Goal: Task Accomplishment & Management: Manage account settings

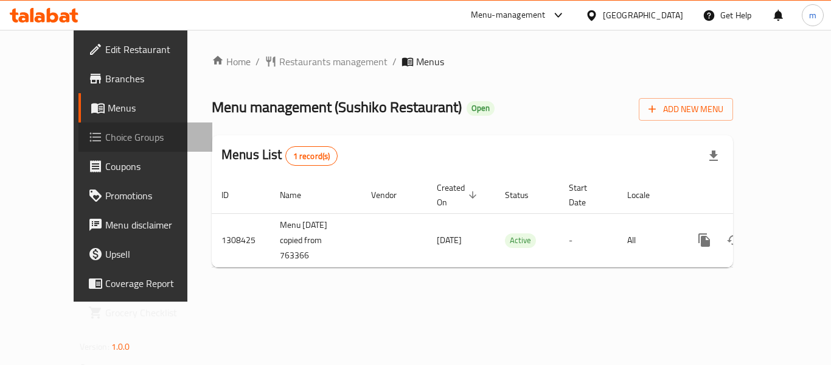
click at [105, 143] on span "Choice Groups" at bounding box center [153, 137] width 97 height 15
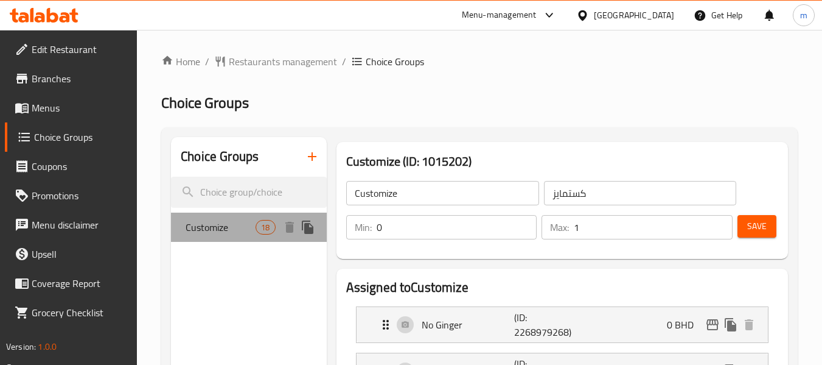
click at [253, 215] on div "Customize 18" at bounding box center [248, 226] width 155 height 29
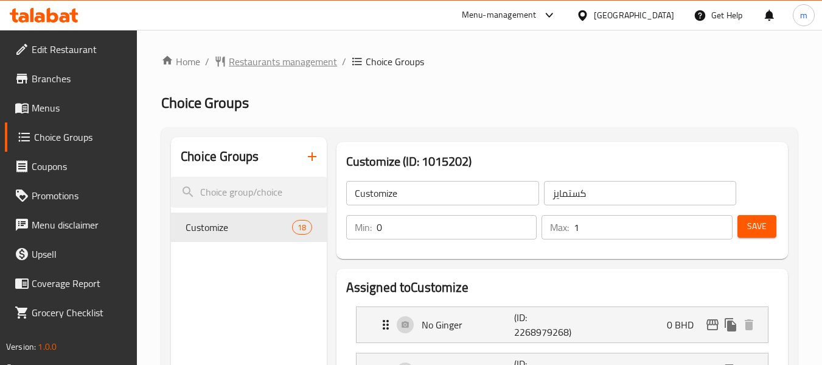
click at [276, 66] on span "Restaurants management" at bounding box center [283, 61] width 108 height 15
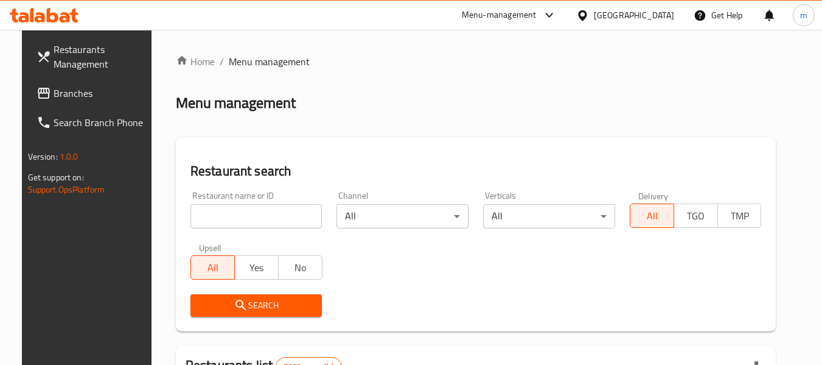
click at [655, 20] on div "[GEOGRAPHIC_DATA]" at bounding box center [634, 15] width 80 height 13
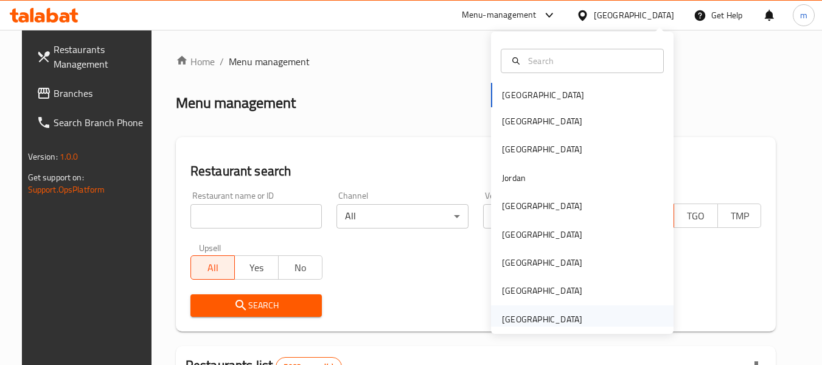
click at [586, 308] on div "[GEOGRAPHIC_DATA]" at bounding box center [582, 319] width 183 height 28
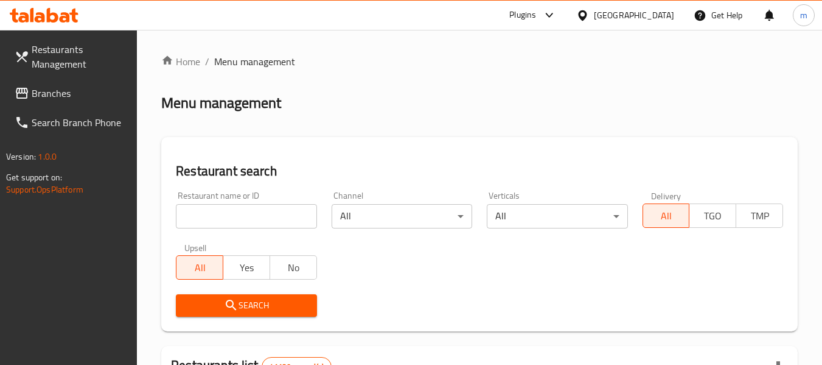
click at [75, 98] on span "Branches" at bounding box center [80, 93] width 96 height 15
